Goal: Task Accomplishment & Management: Use online tool/utility

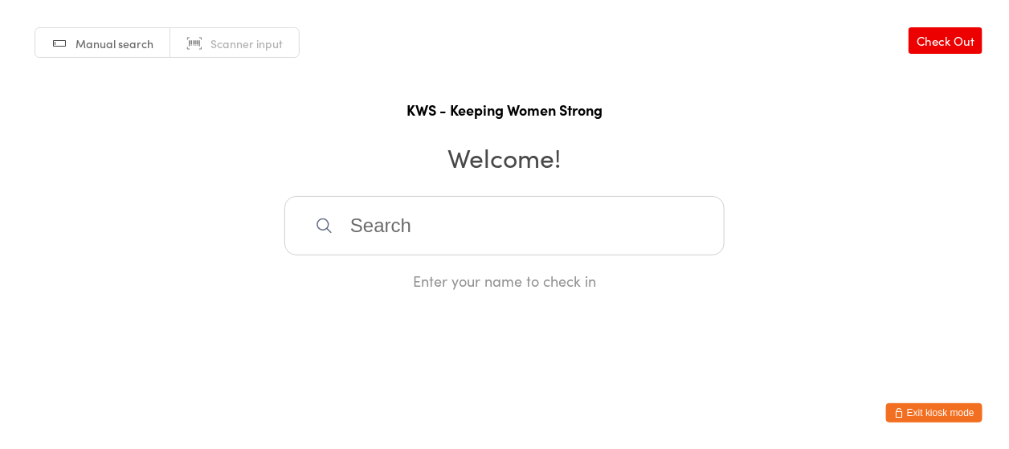
click at [461, 241] on input "search" at bounding box center [505, 225] width 440 height 59
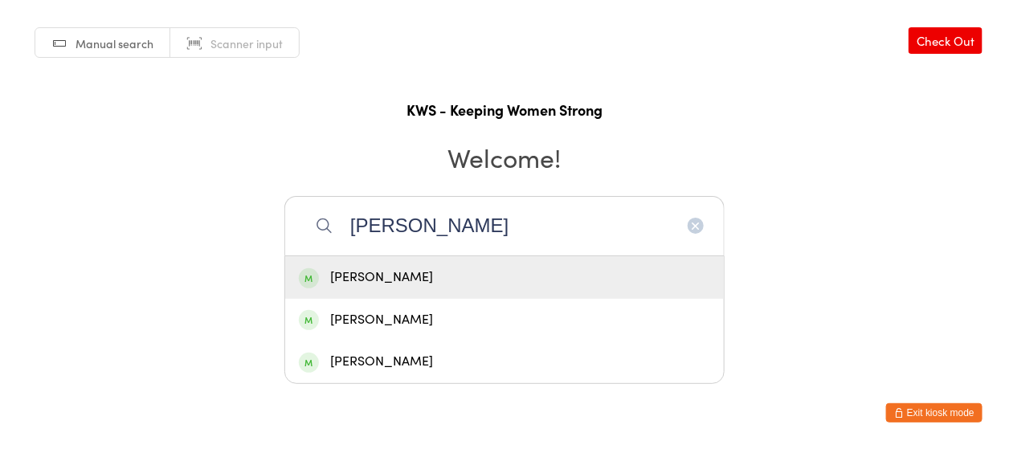
type input "[PERSON_NAME]"
click at [438, 272] on div "[PERSON_NAME]" at bounding box center [504, 278] width 411 height 22
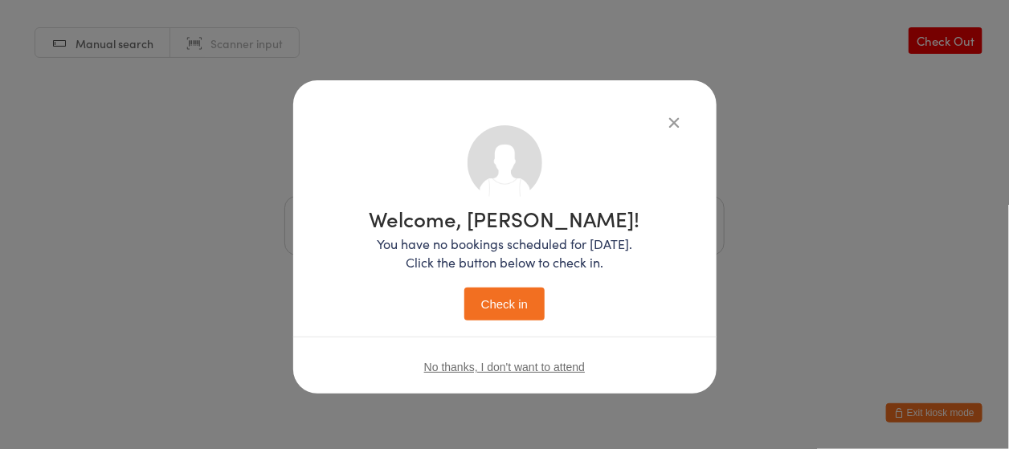
click at [526, 297] on button "Check in" at bounding box center [505, 304] width 80 height 33
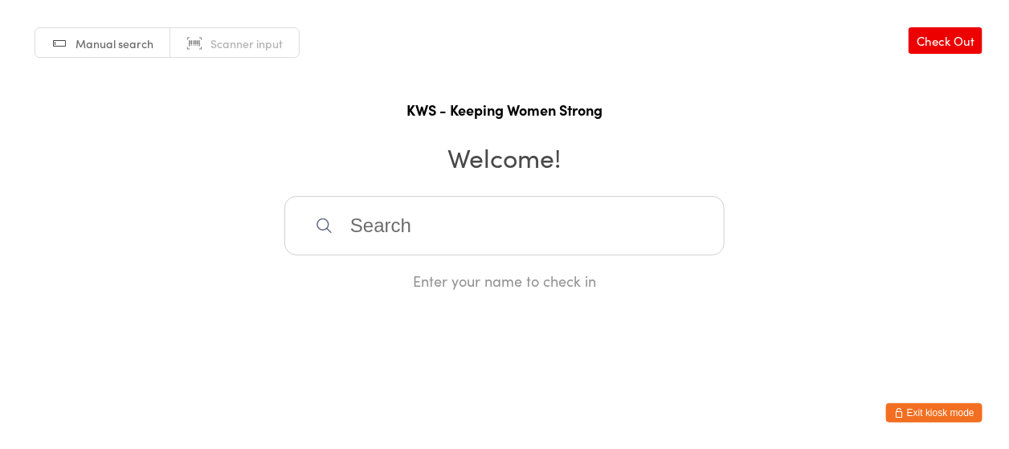
click at [403, 218] on input "search" at bounding box center [505, 225] width 440 height 59
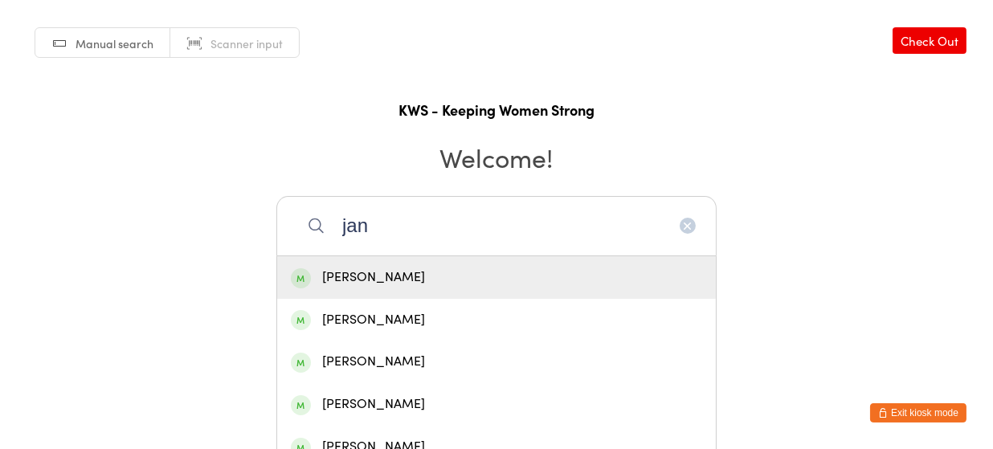
type input "jan"
click at [368, 273] on div "[PERSON_NAME]" at bounding box center [496, 278] width 411 height 22
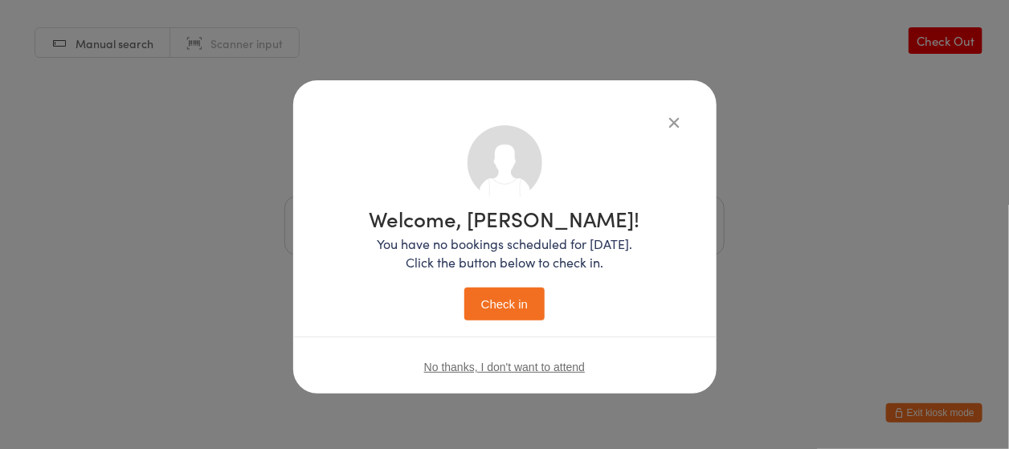
click at [504, 295] on button "Check in" at bounding box center [505, 304] width 80 height 33
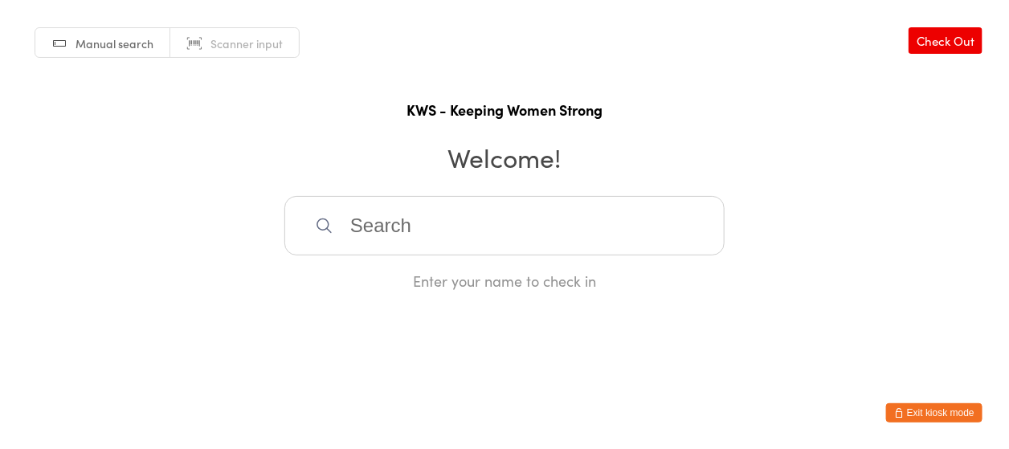
click at [346, 225] on input "search" at bounding box center [505, 225] width 440 height 59
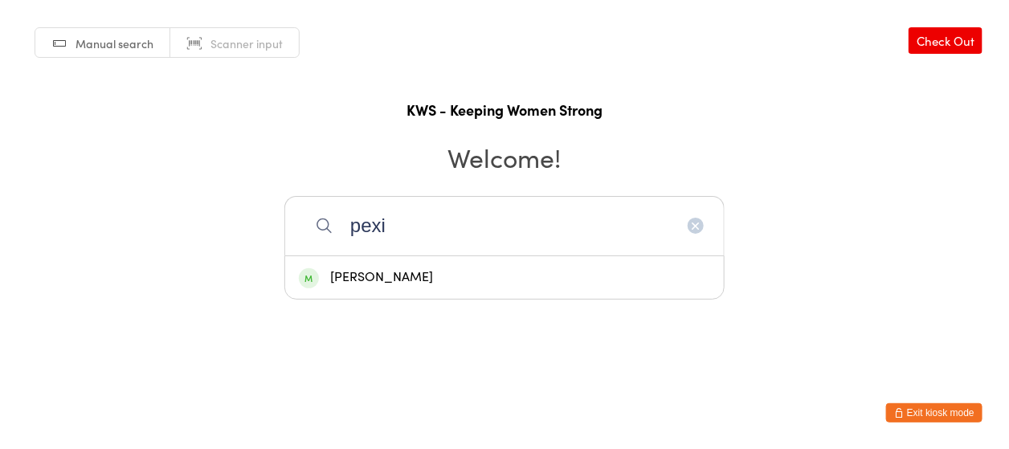
type input "pexi"
click at [371, 272] on div "[PERSON_NAME]" at bounding box center [504, 278] width 411 height 22
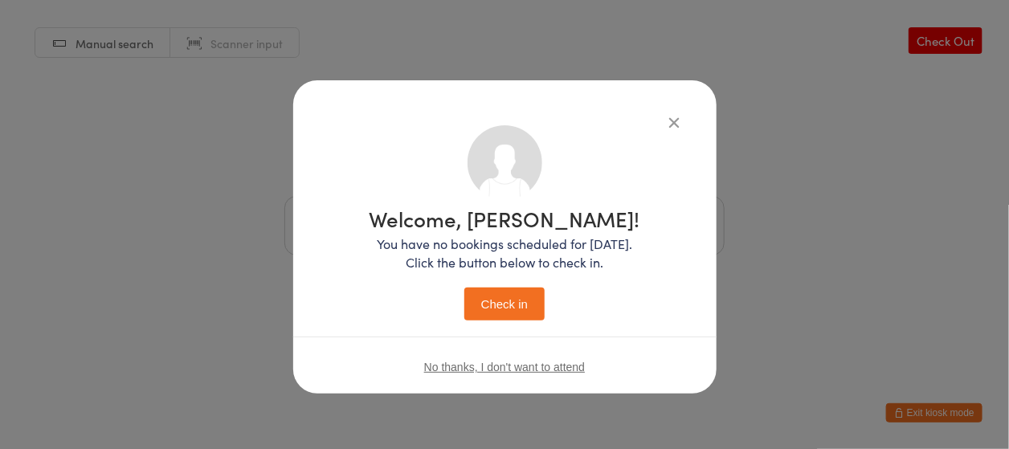
click at [486, 296] on button "Check in" at bounding box center [505, 304] width 80 height 33
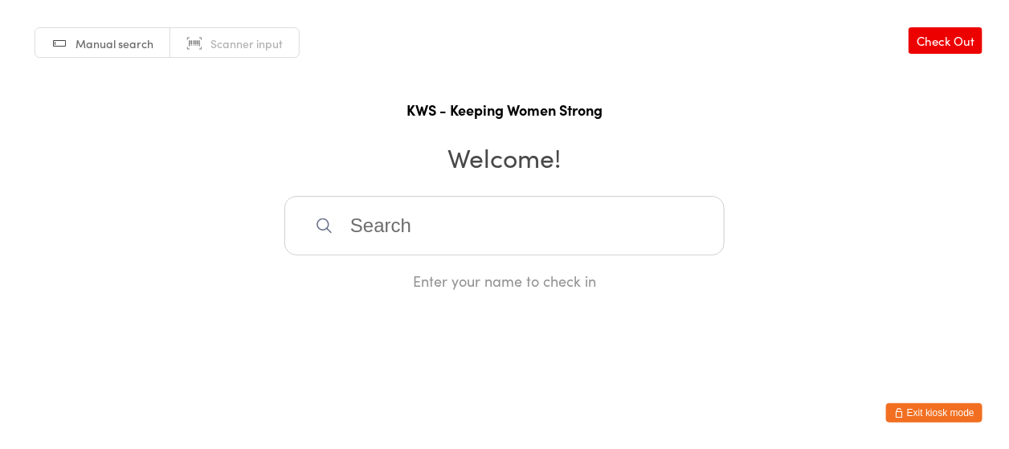
click at [433, 219] on input "search" at bounding box center [505, 225] width 440 height 59
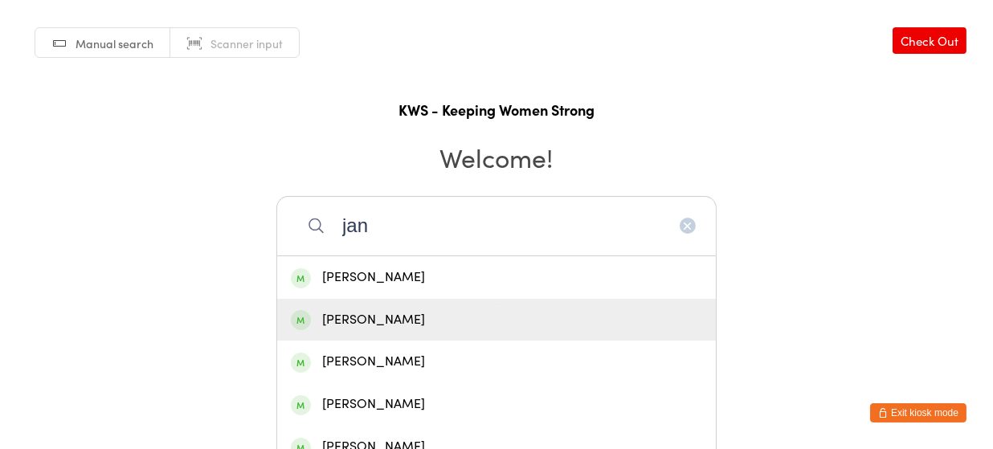
type input "jan"
click at [359, 313] on div "[PERSON_NAME]" at bounding box center [496, 320] width 411 height 22
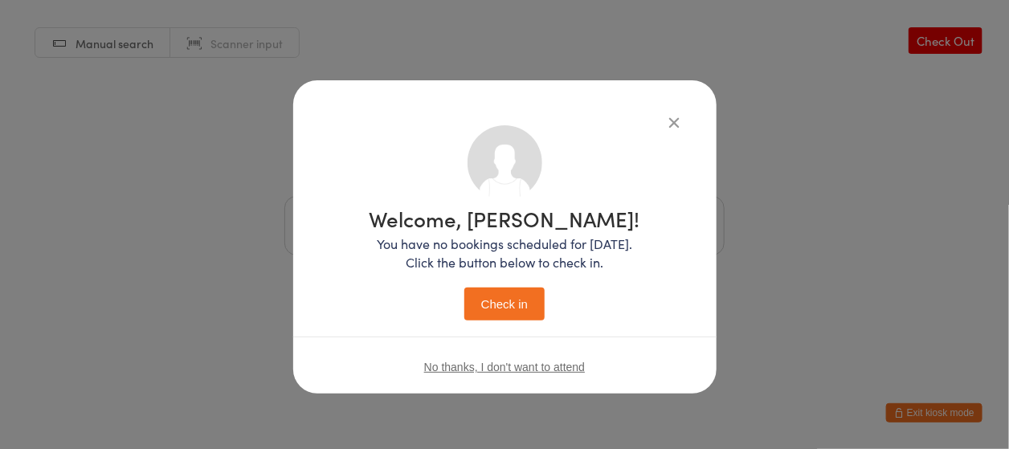
click at [488, 302] on button "Check in" at bounding box center [505, 304] width 80 height 33
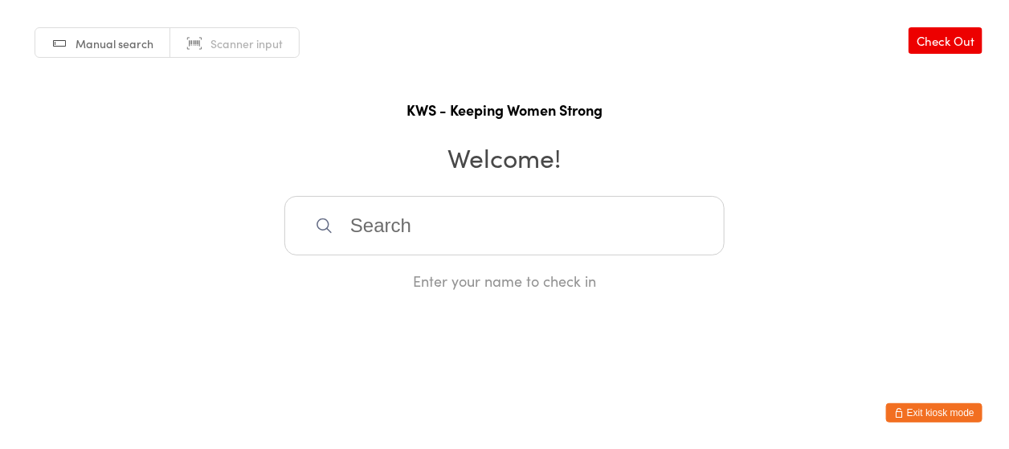
click at [417, 233] on input "search" at bounding box center [505, 225] width 440 height 59
type input "[PERSON_NAME]"
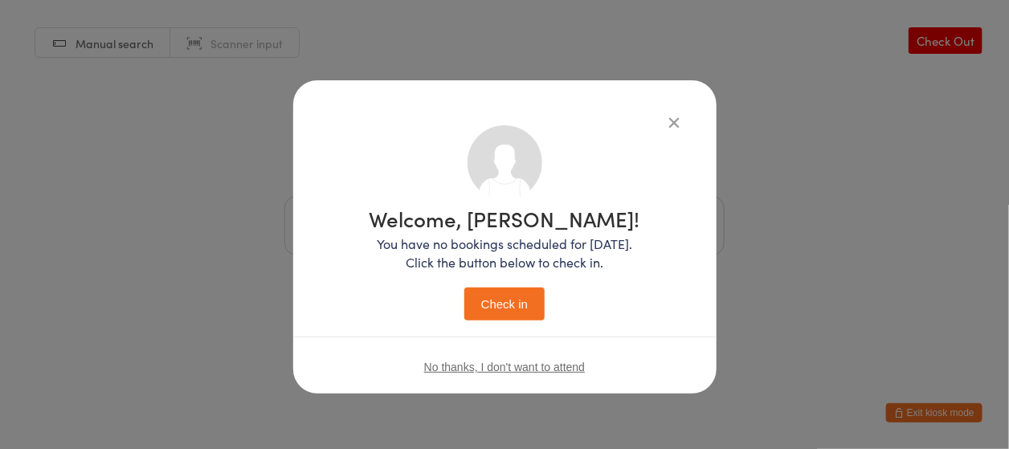
click at [664, 128] on div "Welcome, [PERSON_NAME]! You have no bookings scheduled for [DATE]. Click the bu…" at bounding box center [504, 222] width 359 height 195
click at [675, 117] on icon "button" at bounding box center [675, 122] width 18 height 18
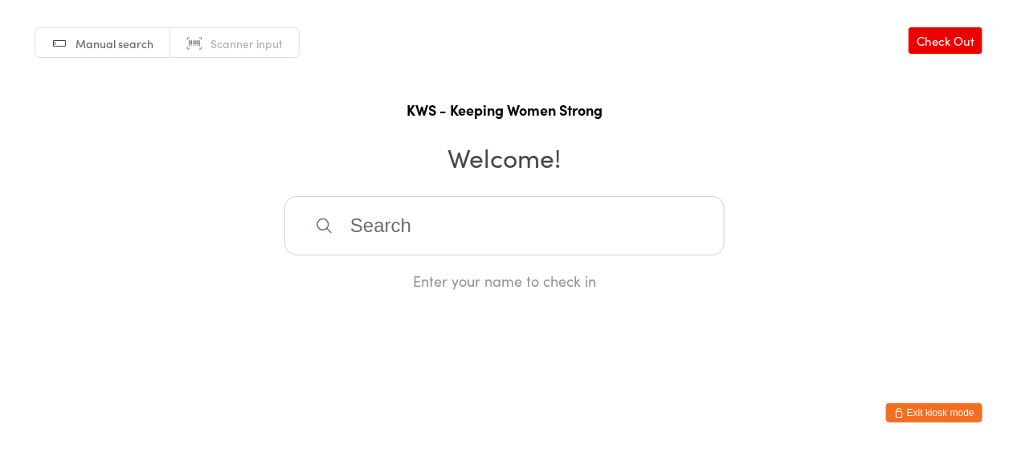
click at [488, 199] on input "search" at bounding box center [505, 225] width 440 height 59
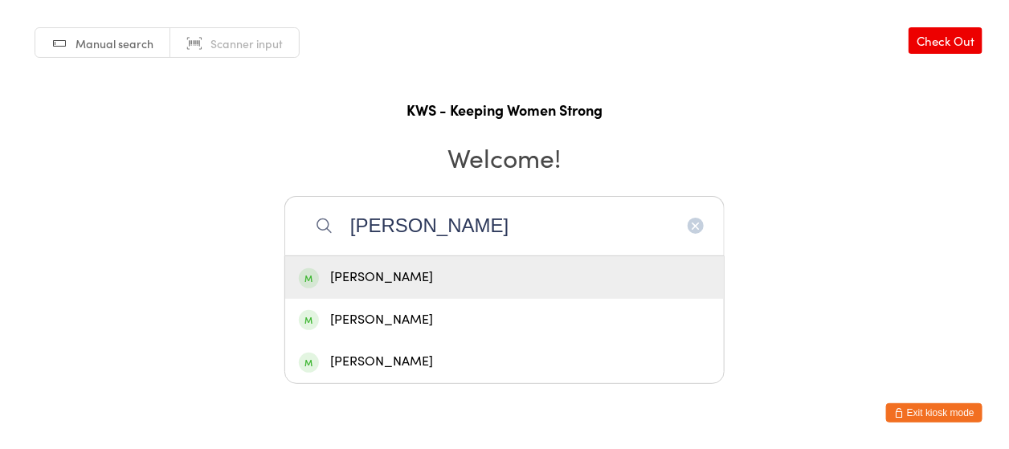
type input "[PERSON_NAME]"
click at [420, 264] on div "[PERSON_NAME]" at bounding box center [504, 277] width 439 height 43
click at [420, 264] on div "[PERSON_NAME] [PERSON_NAME] [PERSON_NAME] Enter your name to check in" at bounding box center [505, 243] width 440 height 95
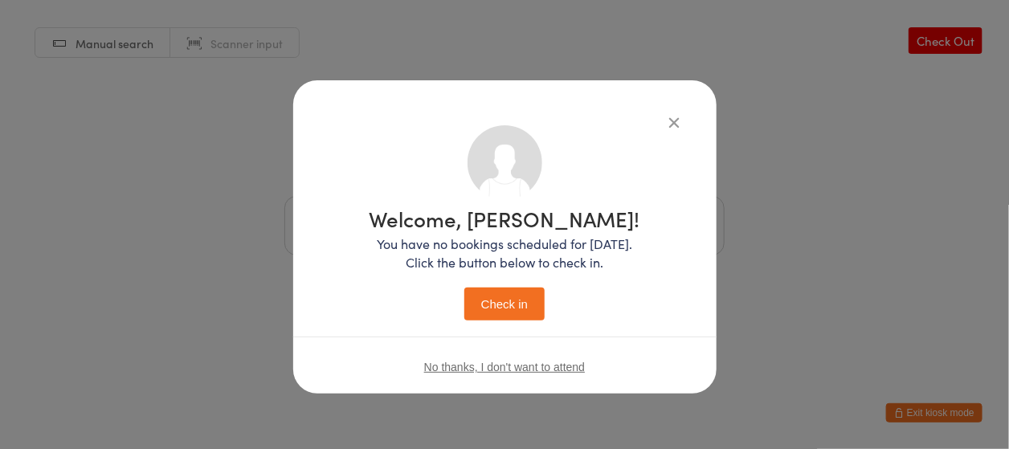
click at [510, 289] on button "Check in" at bounding box center [505, 304] width 80 height 33
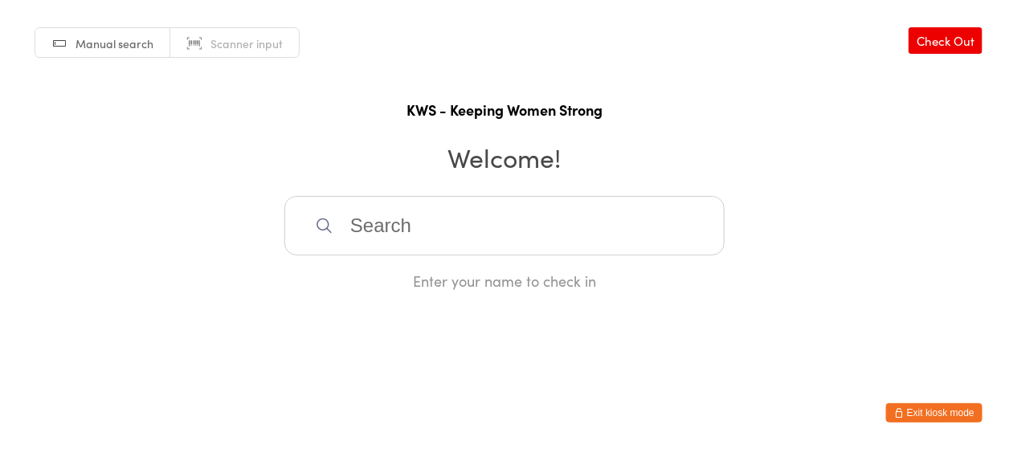
click at [397, 222] on input "search" at bounding box center [505, 225] width 440 height 59
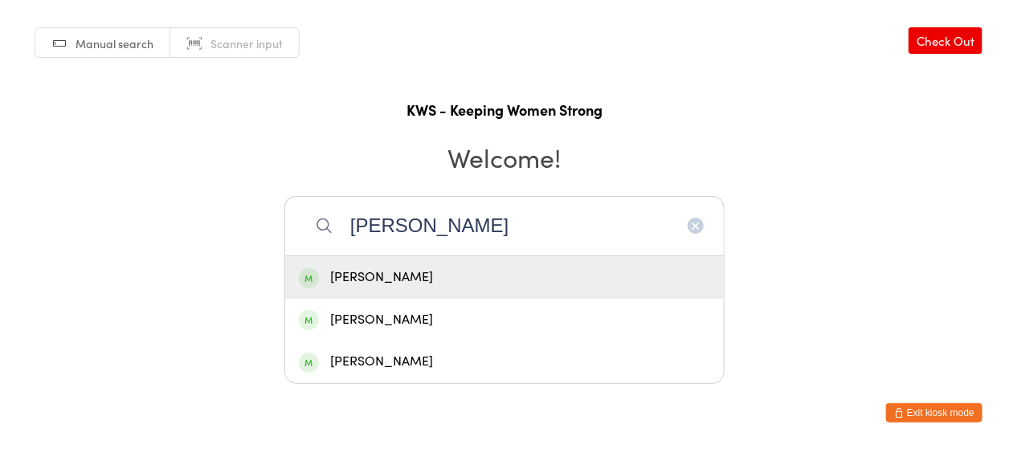
type input "[PERSON_NAME]"
click at [461, 281] on div "[PERSON_NAME]" at bounding box center [504, 278] width 411 height 22
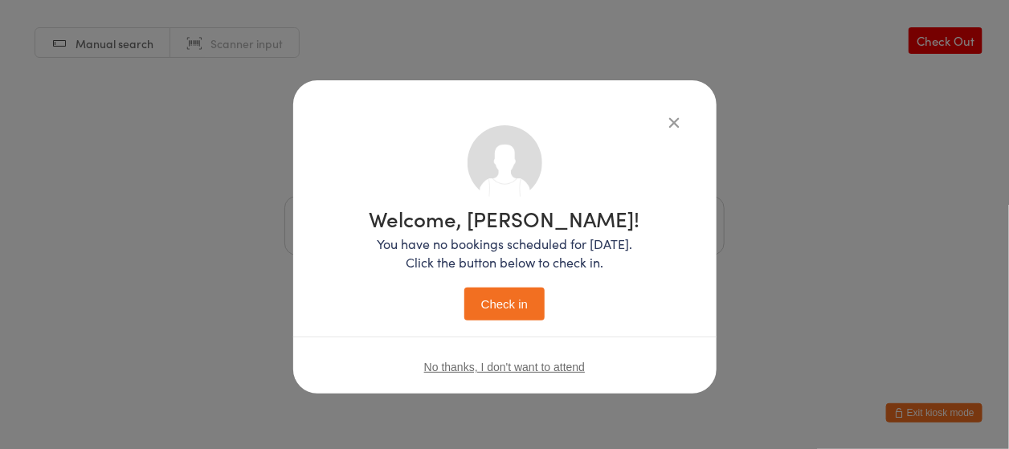
click at [523, 304] on button "Check in" at bounding box center [505, 304] width 80 height 33
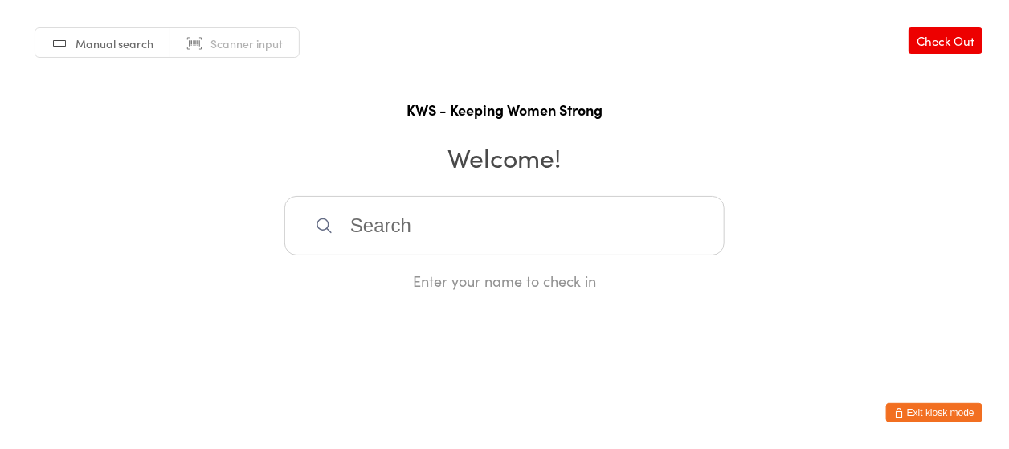
click at [392, 208] on input "search" at bounding box center [505, 225] width 440 height 59
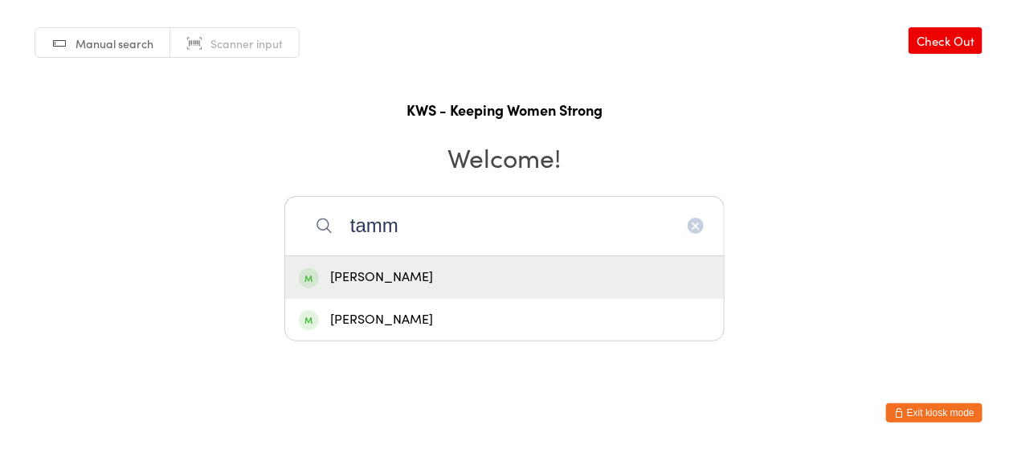
type input "tamm"
click at [387, 280] on div "[PERSON_NAME]" at bounding box center [504, 278] width 411 height 22
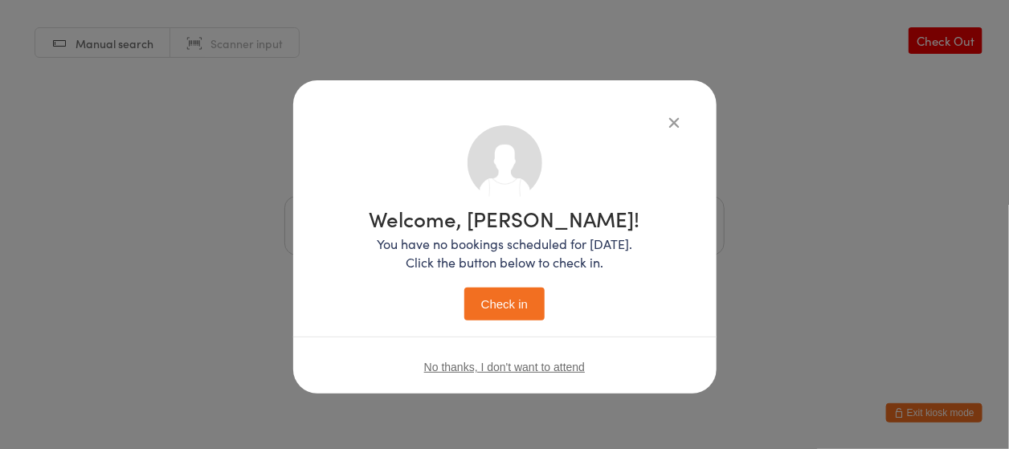
click at [498, 301] on button "Check in" at bounding box center [505, 304] width 80 height 33
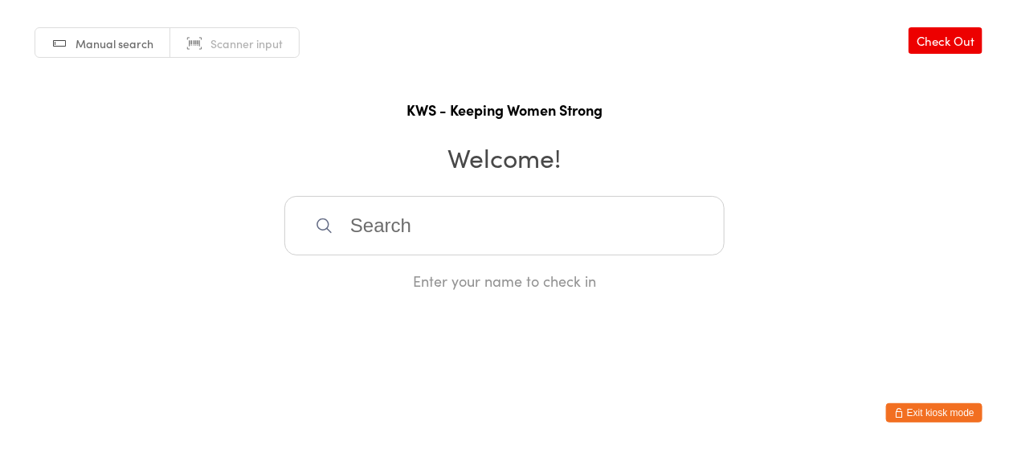
click at [542, 212] on input "search" at bounding box center [505, 225] width 440 height 59
type input "viol"
click at [365, 271] on div "[PERSON_NAME]" at bounding box center [504, 278] width 411 height 22
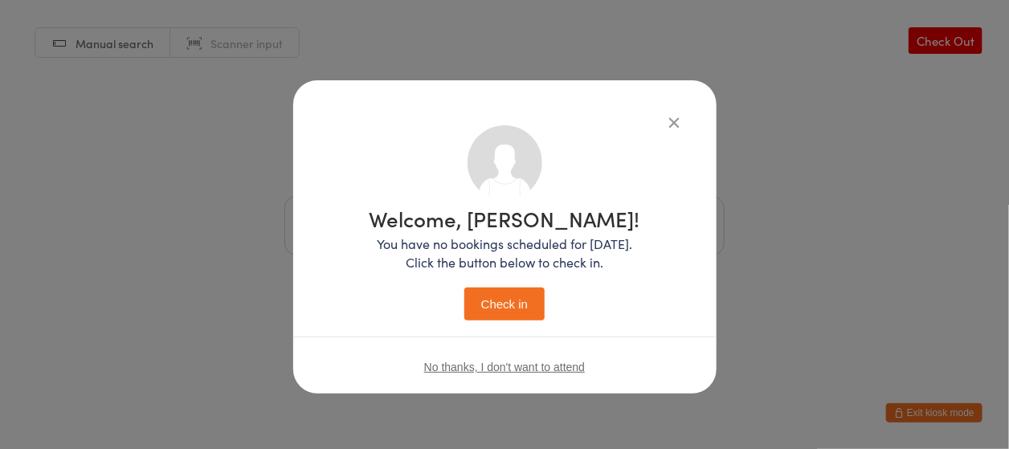
click at [510, 307] on button "Check in" at bounding box center [505, 304] width 80 height 33
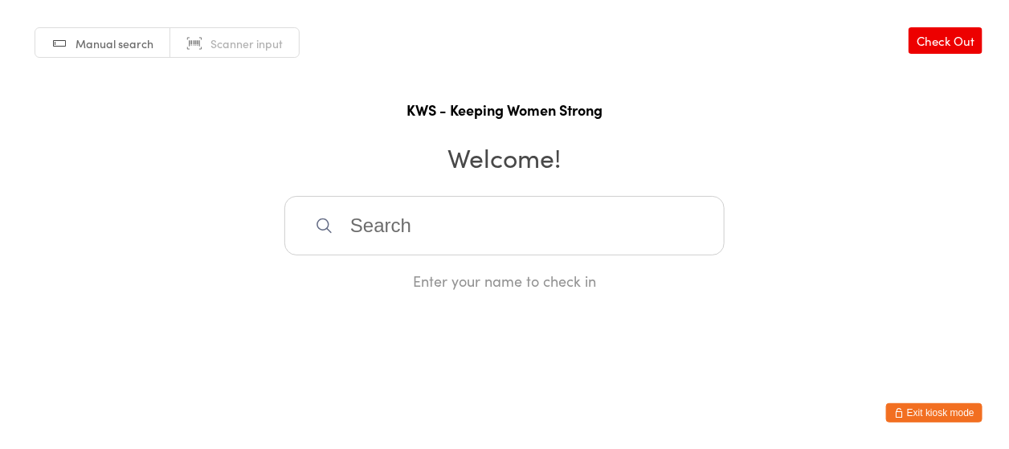
drag, startPoint x: 353, startPoint y: 223, endPoint x: 415, endPoint y: 250, distance: 67.6
click at [383, 239] on input "search" at bounding box center [505, 225] width 440 height 59
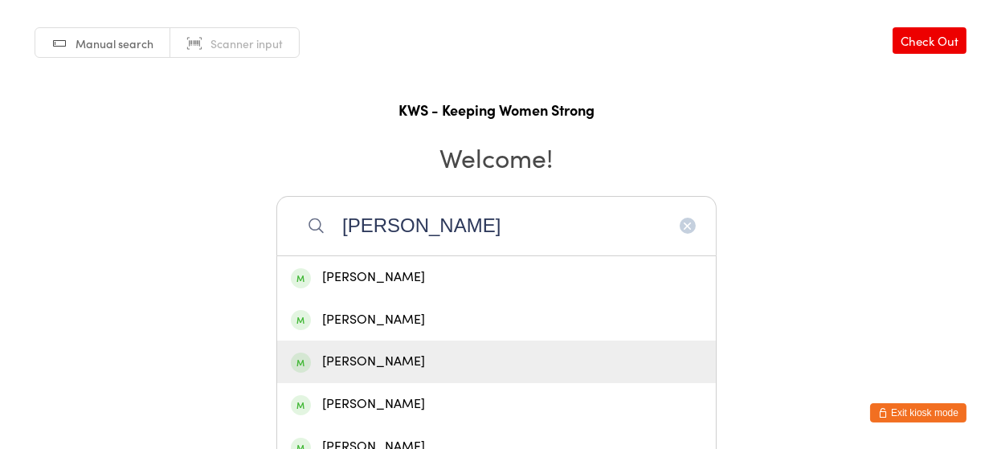
type input "[PERSON_NAME]"
click at [358, 347] on div "[PERSON_NAME]" at bounding box center [496, 362] width 439 height 43
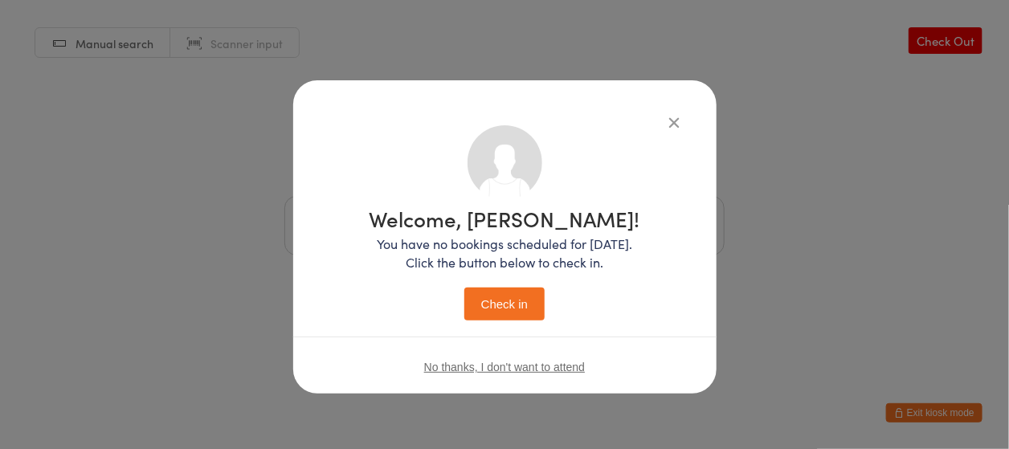
click at [506, 295] on button "Check in" at bounding box center [505, 304] width 80 height 33
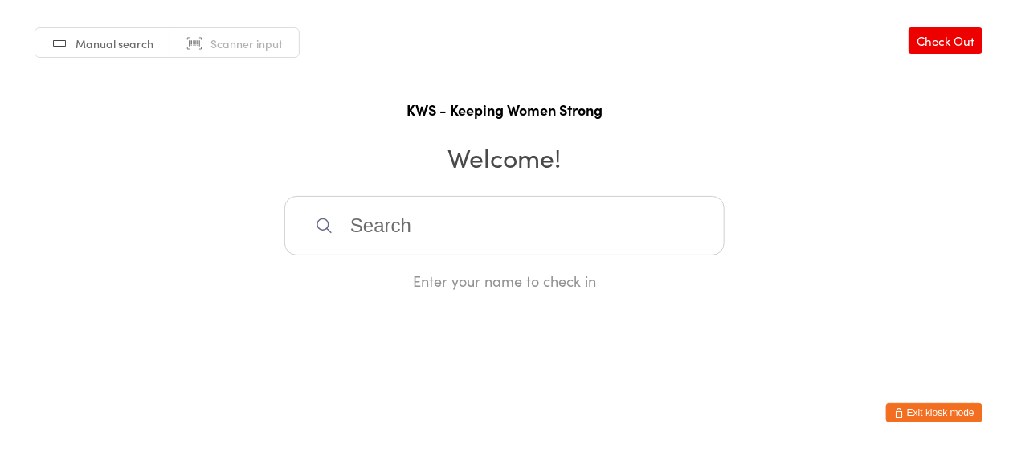
click at [576, 303] on html "You have now entered Kiosk Mode. Members will be able to check themselves in us…" at bounding box center [504, 224] width 1009 height 449
click at [577, 303] on html "You have now entered Kiosk Mode. Members will be able to check themselves in us…" at bounding box center [504, 224] width 1009 height 449
click at [409, 220] on input "search" at bounding box center [505, 225] width 440 height 59
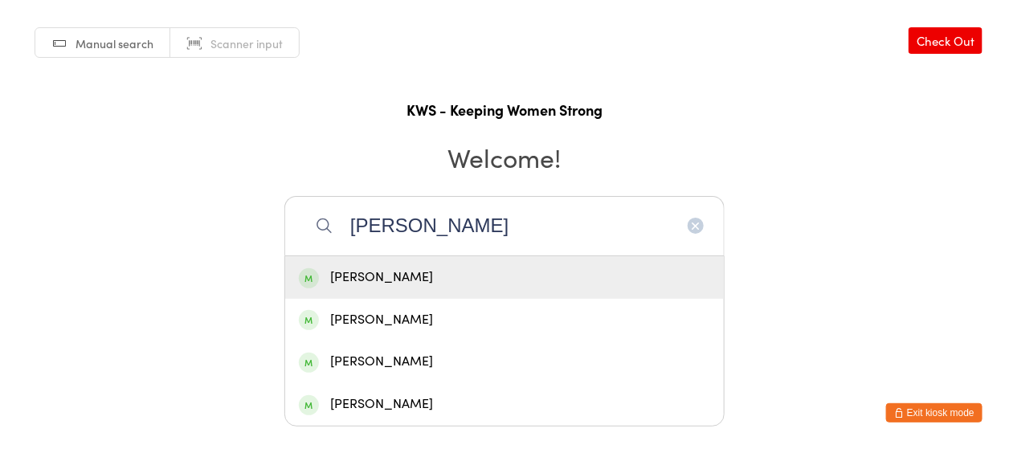
type input "[PERSON_NAME]"
click at [385, 270] on div "[PERSON_NAME]" at bounding box center [504, 278] width 411 height 22
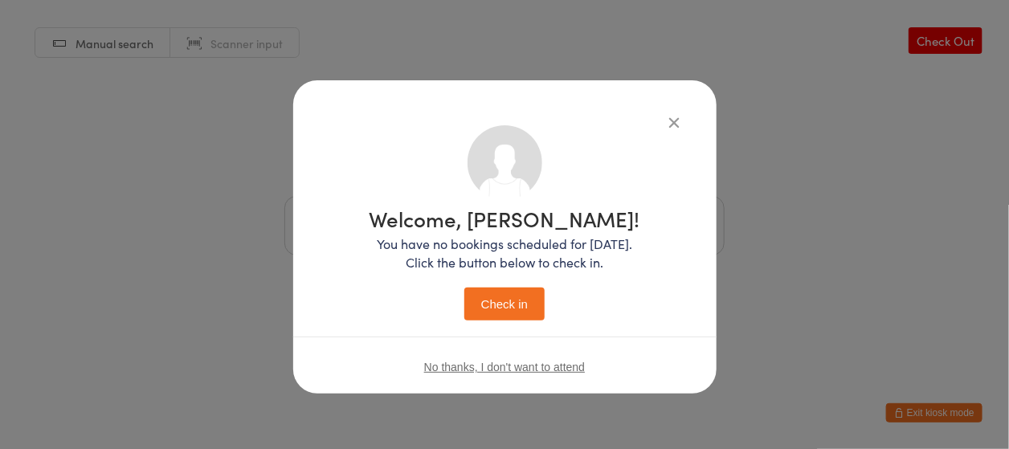
click at [492, 301] on button "Check in" at bounding box center [505, 304] width 80 height 33
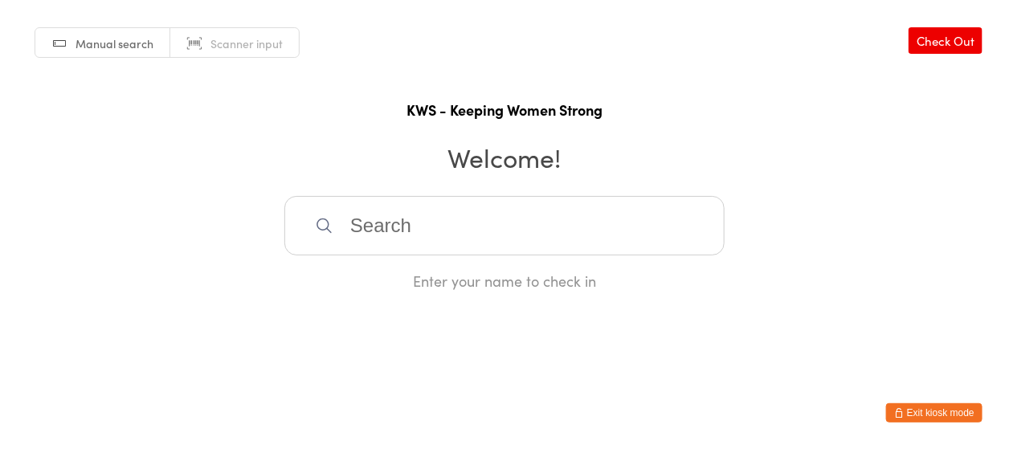
click at [352, 231] on input "search" at bounding box center [505, 225] width 440 height 59
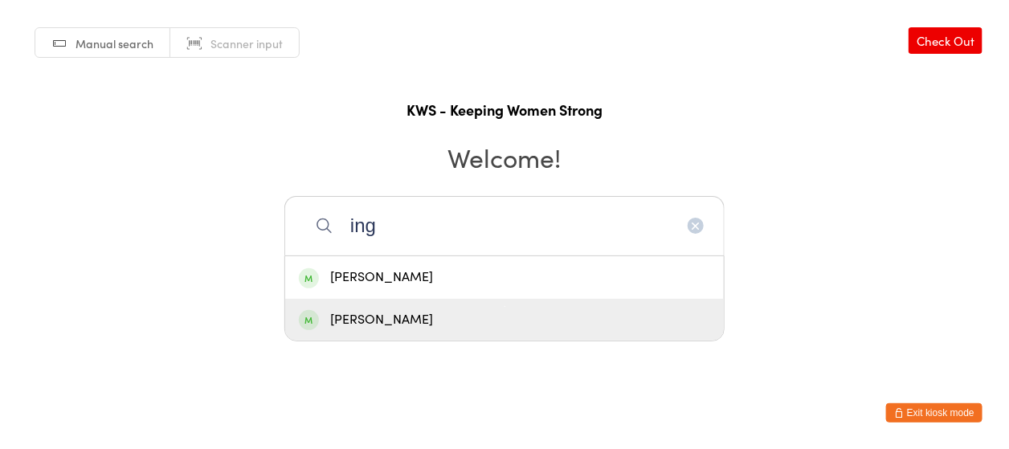
type input "ing"
click at [394, 324] on div "[PERSON_NAME]" at bounding box center [504, 320] width 411 height 22
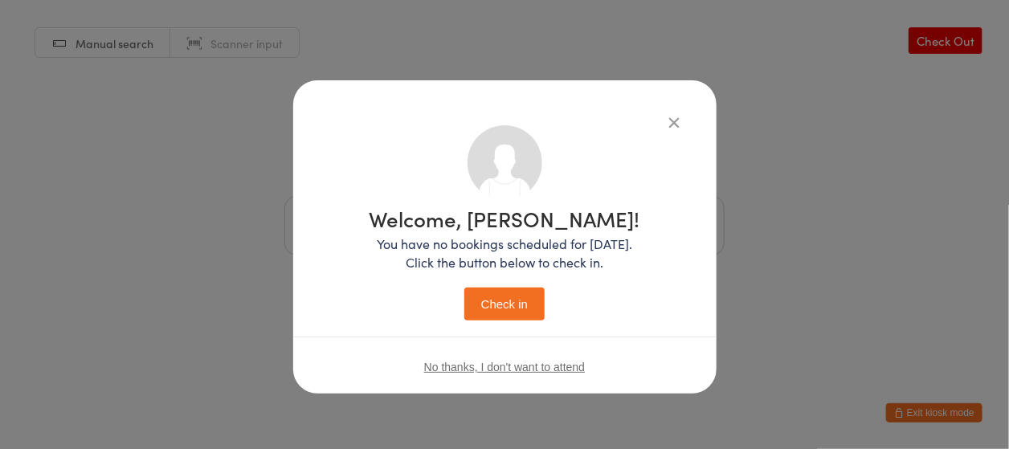
click at [517, 301] on button "Check in" at bounding box center [505, 304] width 80 height 33
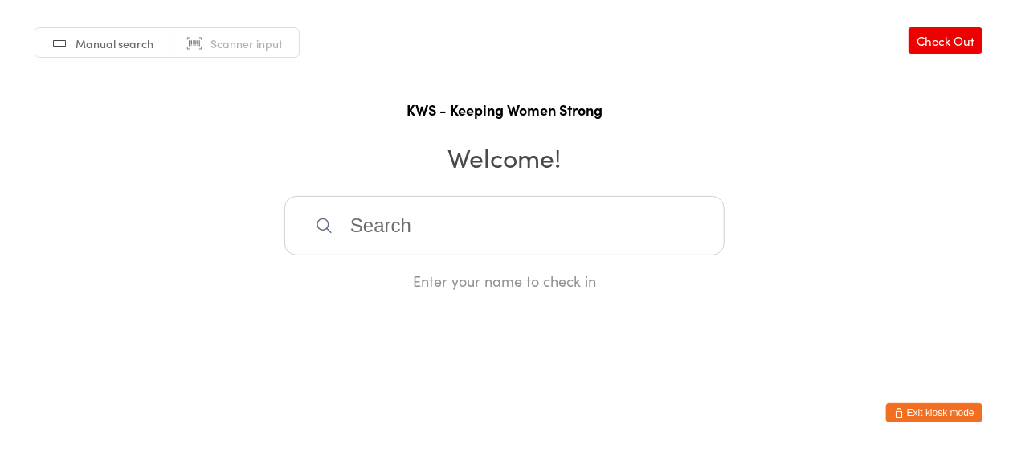
click at [432, 227] on input "search" at bounding box center [505, 225] width 440 height 59
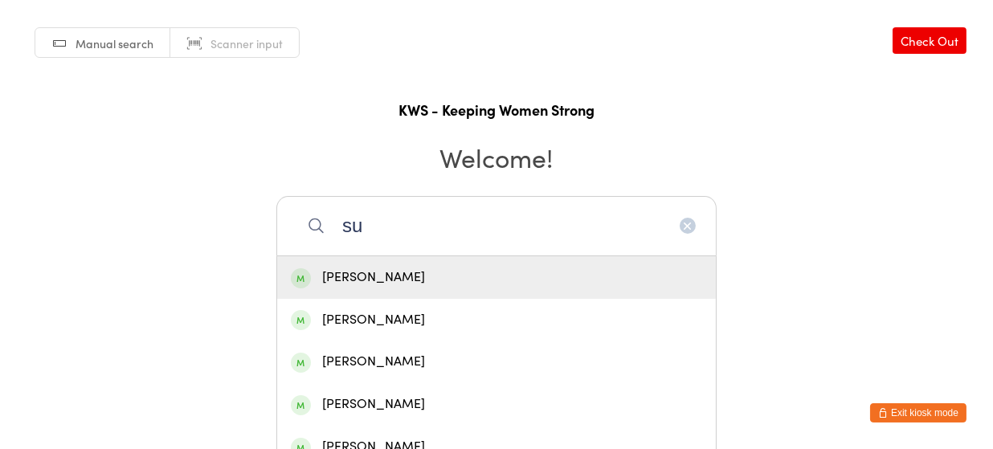
type input "su"
click at [350, 268] on div "[PERSON_NAME]" at bounding box center [496, 278] width 411 height 22
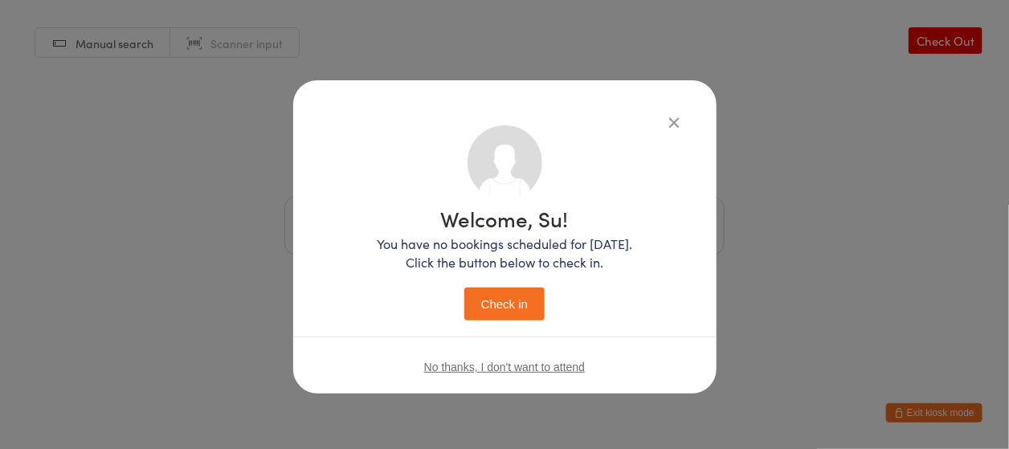
click at [502, 298] on button "Check in" at bounding box center [505, 304] width 80 height 33
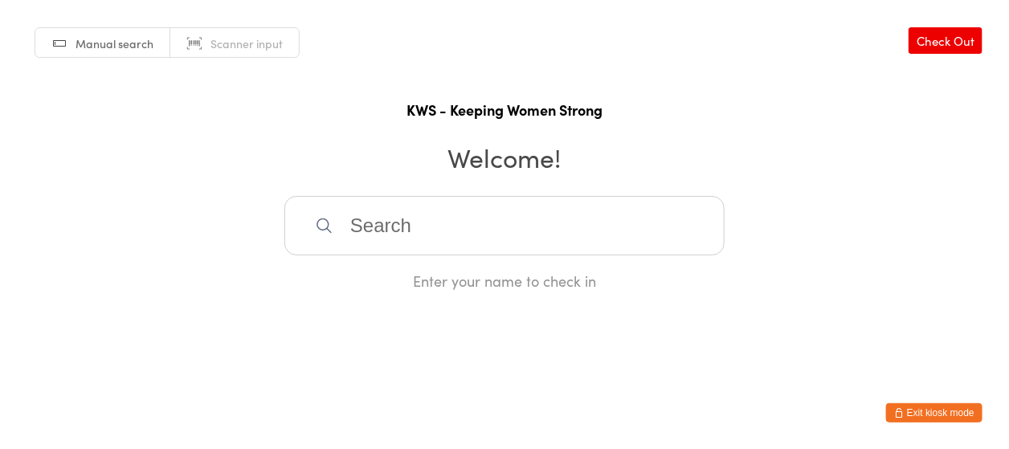
click at [357, 221] on input "search" at bounding box center [505, 225] width 440 height 59
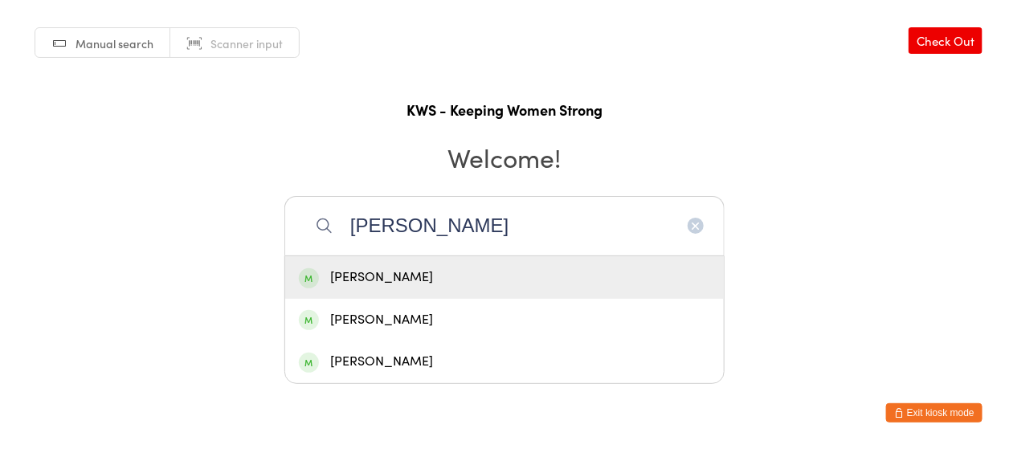
type input "[PERSON_NAME]"
click at [373, 277] on div "[PERSON_NAME]" at bounding box center [504, 278] width 411 height 22
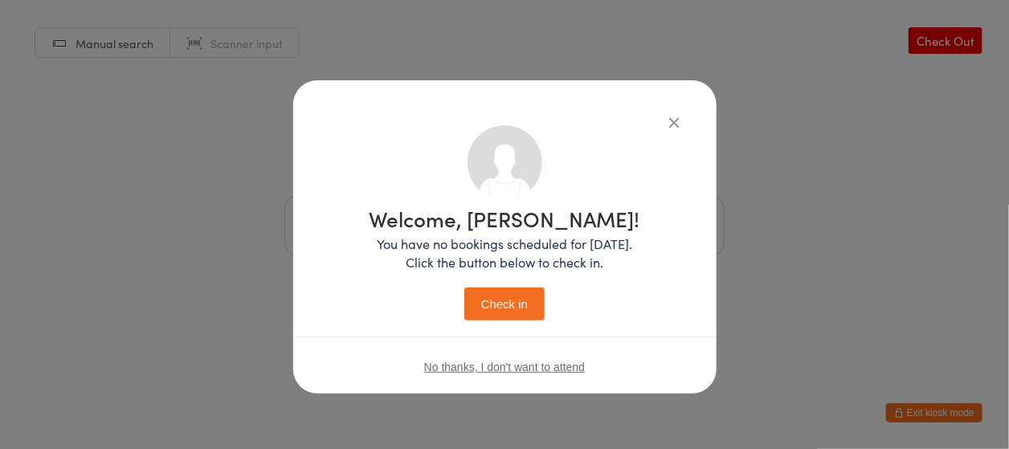
click at [493, 306] on button "Check in" at bounding box center [505, 304] width 80 height 33
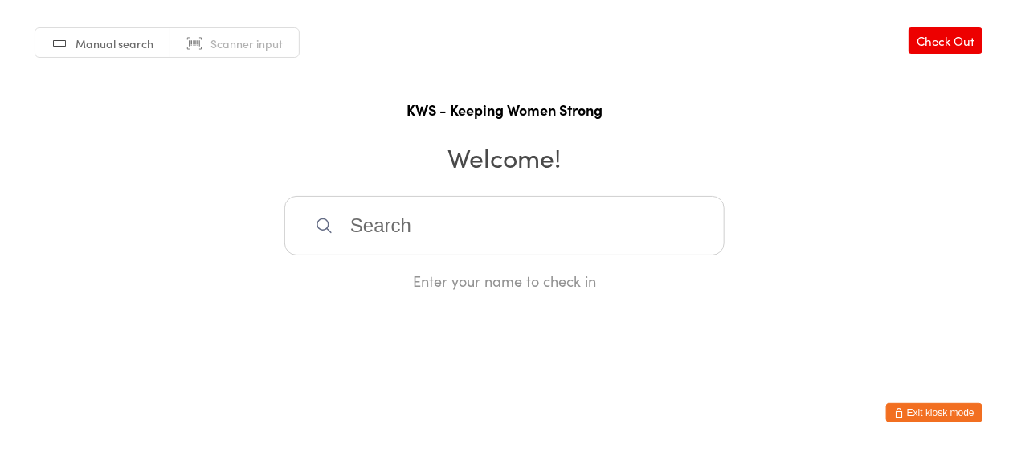
click at [402, 232] on input "search" at bounding box center [505, 225] width 440 height 59
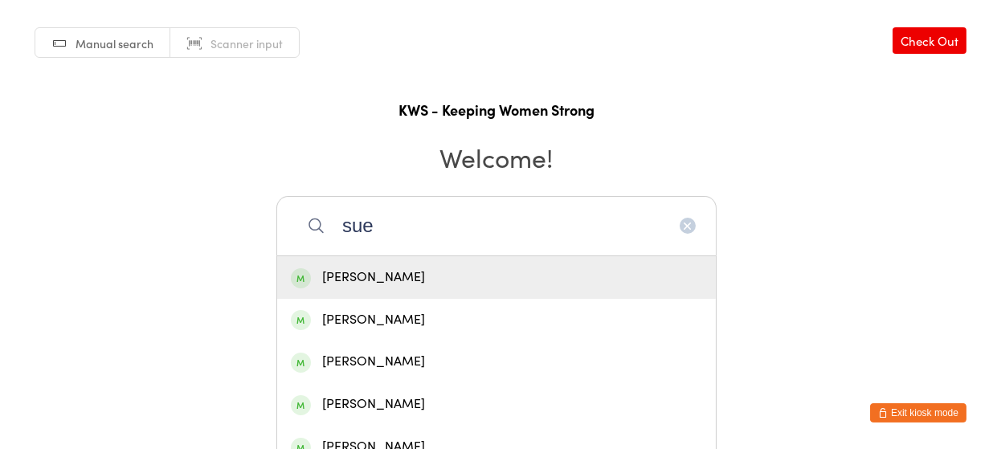
type input "sue"
click at [368, 275] on div "[PERSON_NAME]" at bounding box center [496, 278] width 411 height 22
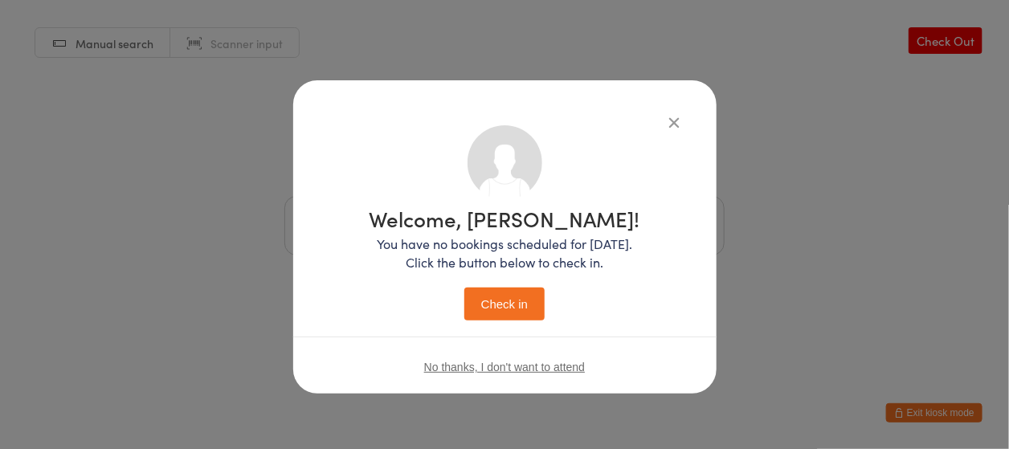
click at [485, 294] on button "Check in" at bounding box center [505, 304] width 80 height 33
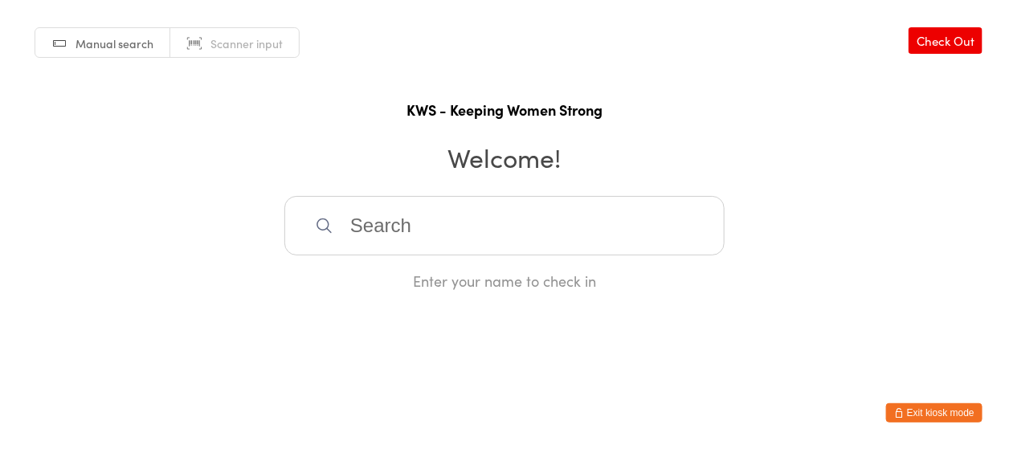
click at [383, 222] on input "search" at bounding box center [505, 225] width 440 height 59
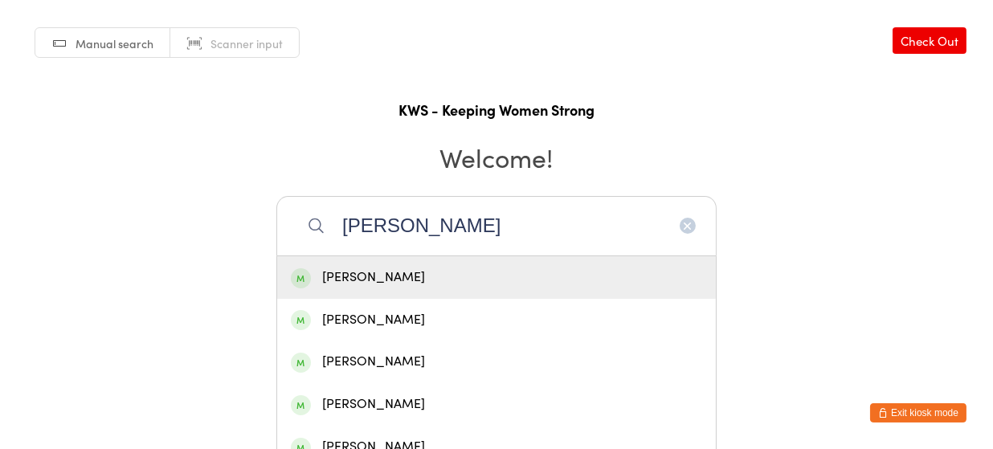
type input "[PERSON_NAME]"
click at [389, 280] on div "[PERSON_NAME]" at bounding box center [496, 278] width 411 height 22
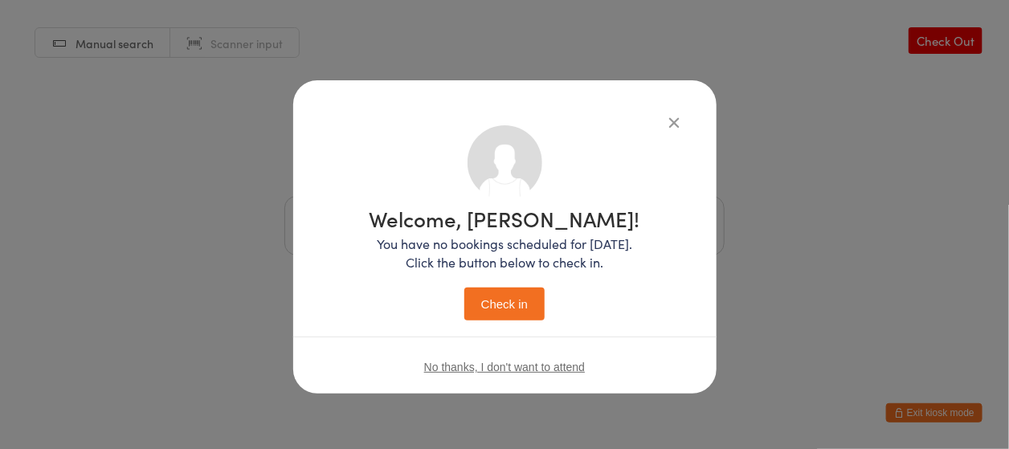
click at [497, 298] on button "Check in" at bounding box center [505, 304] width 80 height 33
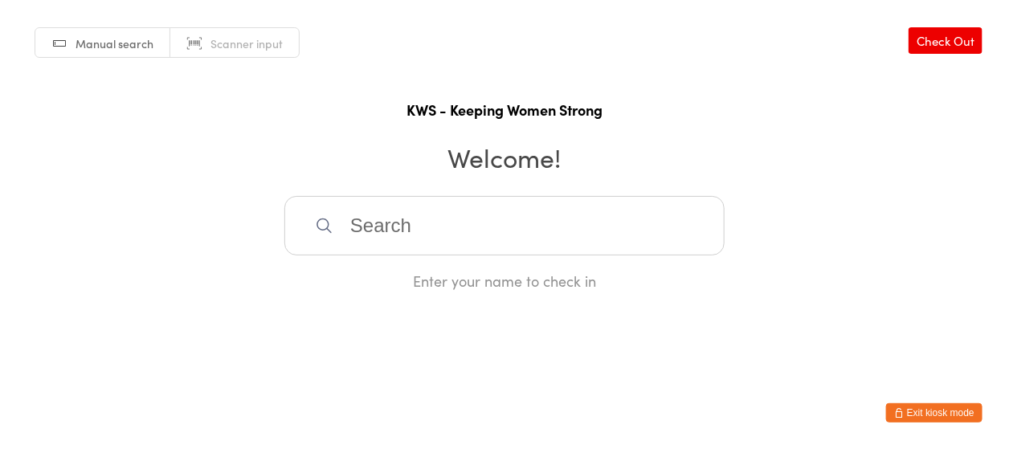
drag, startPoint x: 353, startPoint y: 211, endPoint x: 506, endPoint y: 301, distance: 177.3
click at [398, 257] on div "Enter your name to check in" at bounding box center [505, 243] width 440 height 95
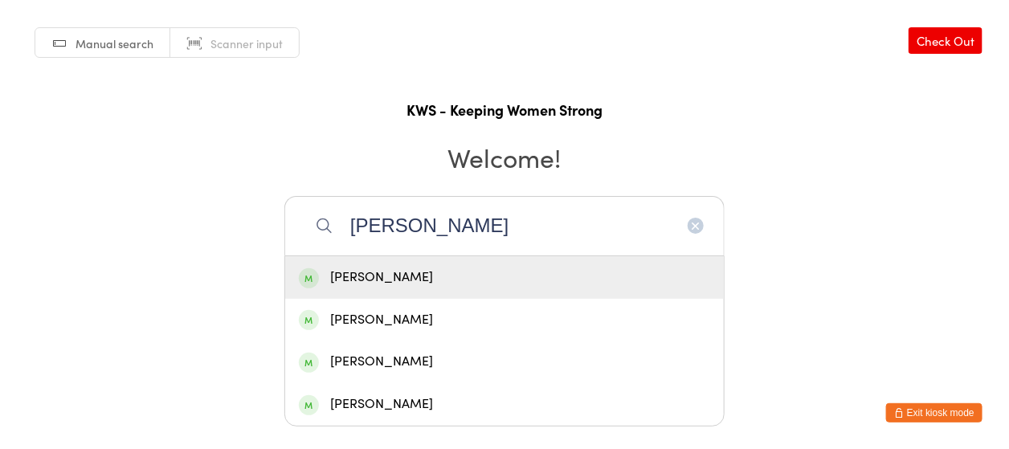
type input "[PERSON_NAME]"
click at [385, 288] on div "[PERSON_NAME]" at bounding box center [504, 277] width 439 height 43
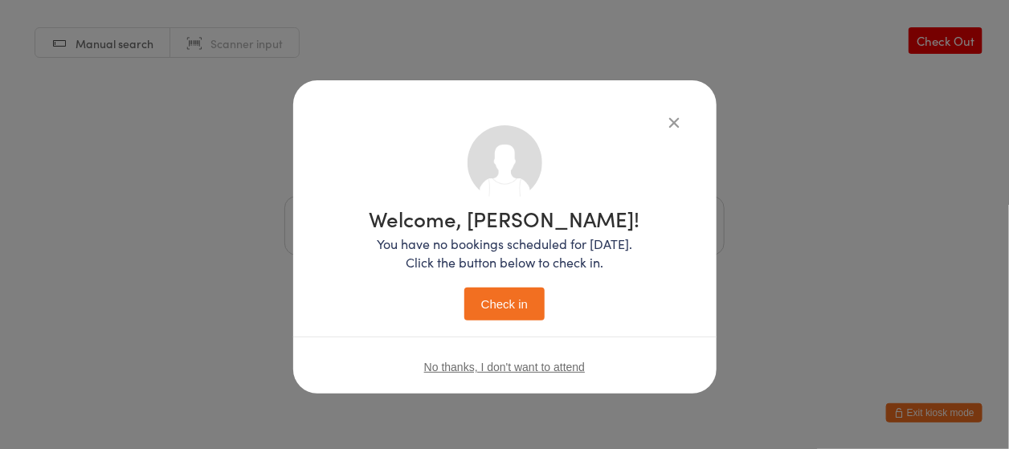
click at [528, 308] on button "Check in" at bounding box center [505, 304] width 80 height 33
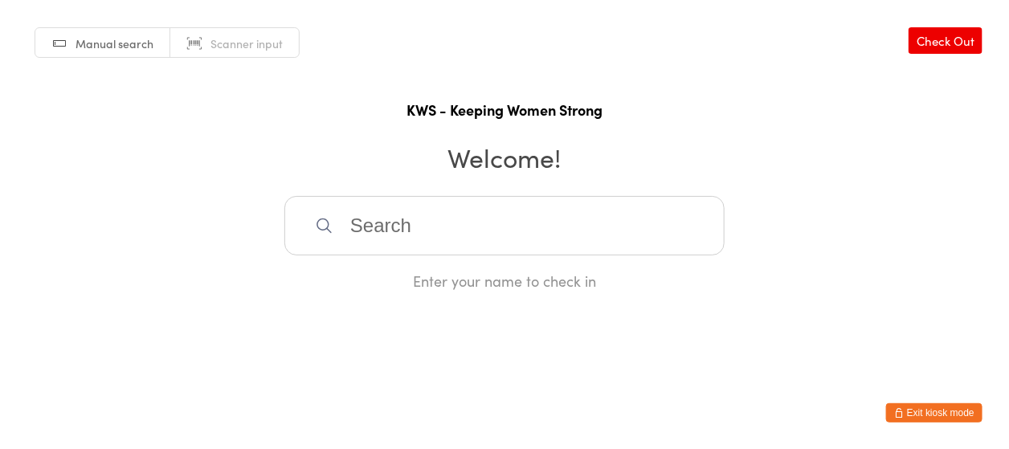
click at [461, 243] on input "search" at bounding box center [505, 225] width 440 height 59
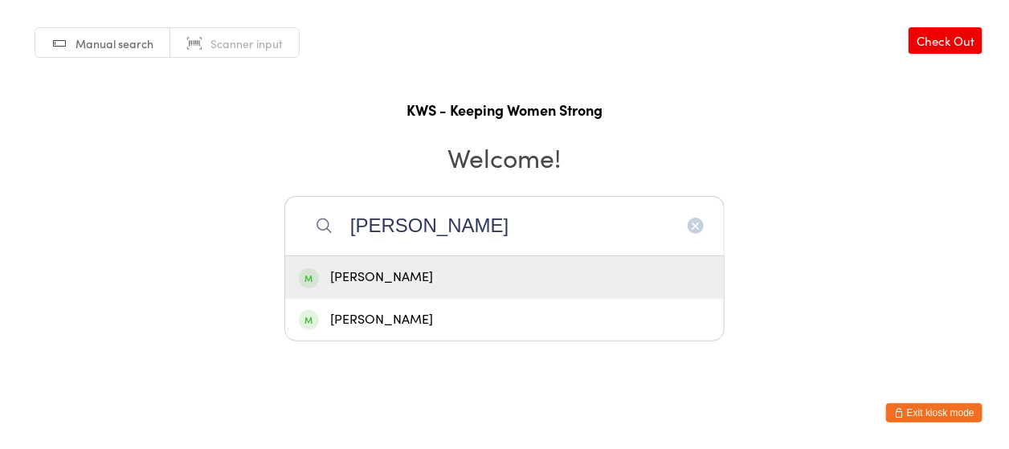
type input "[PERSON_NAME]"
click at [456, 264] on div "[PERSON_NAME]" at bounding box center [504, 277] width 439 height 43
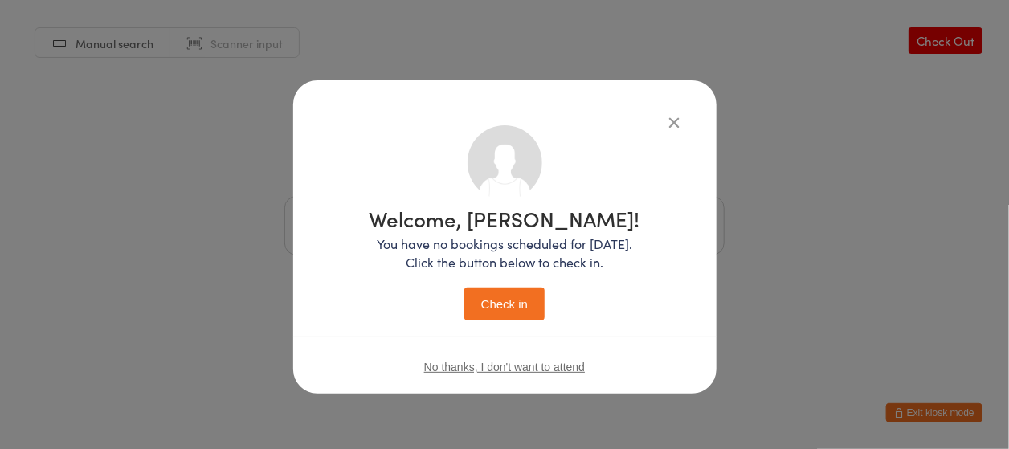
click at [473, 294] on button "Check in" at bounding box center [505, 304] width 80 height 33
